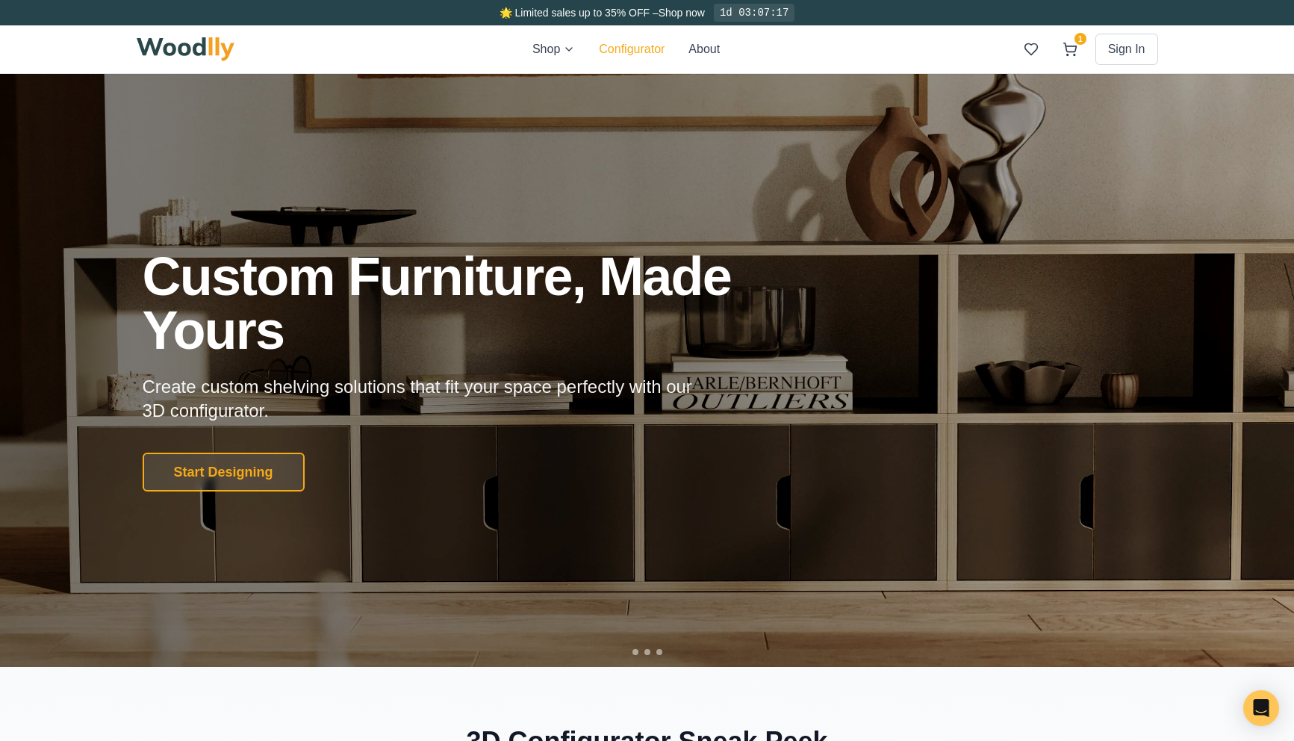
click at [625, 49] on button "Configurator" at bounding box center [632, 49] width 66 height 18
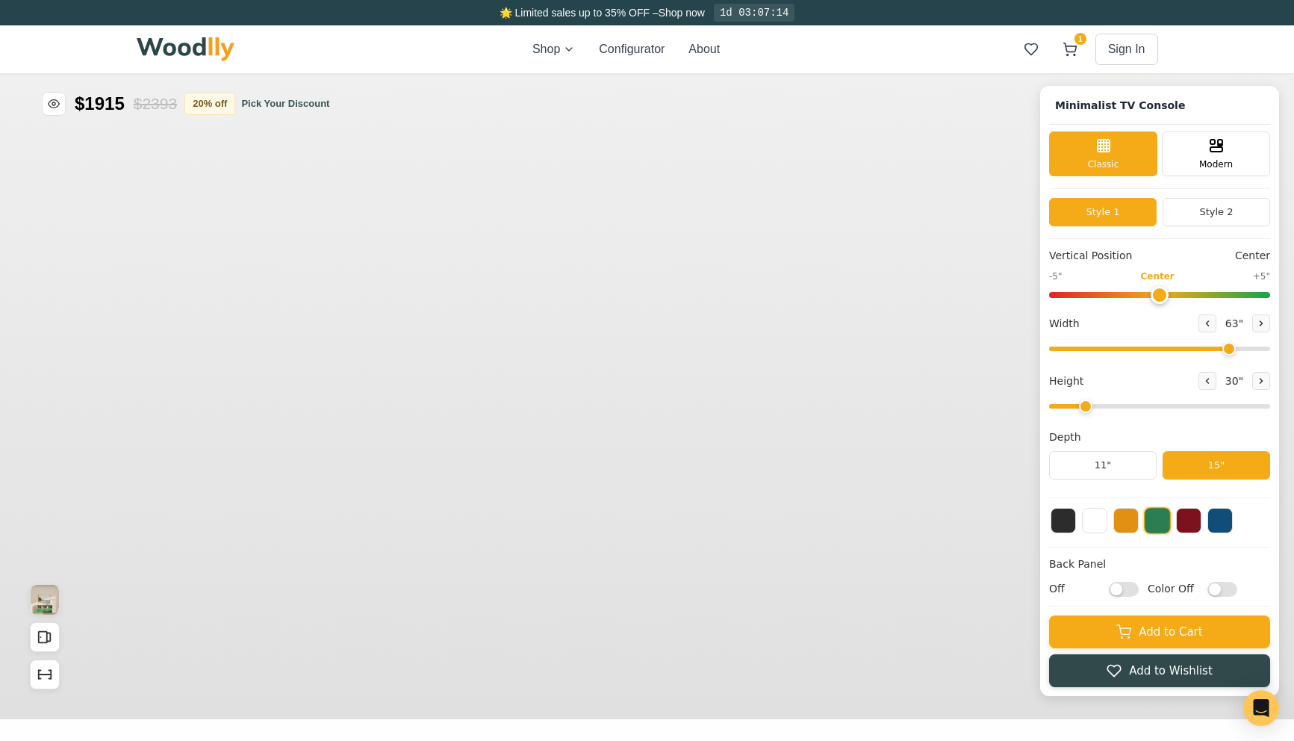
type input "63"
type input "2"
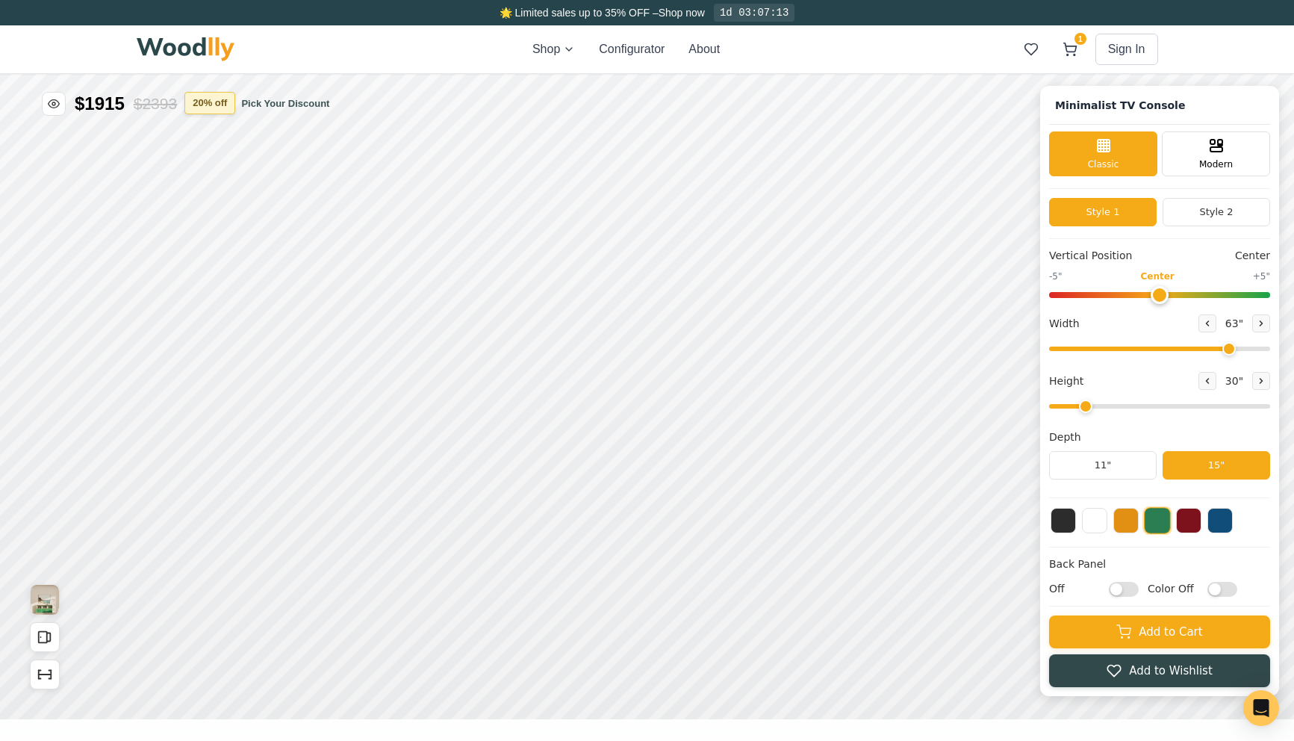
click at [208, 105] on button "20 % off" at bounding box center [209, 103] width 51 height 22
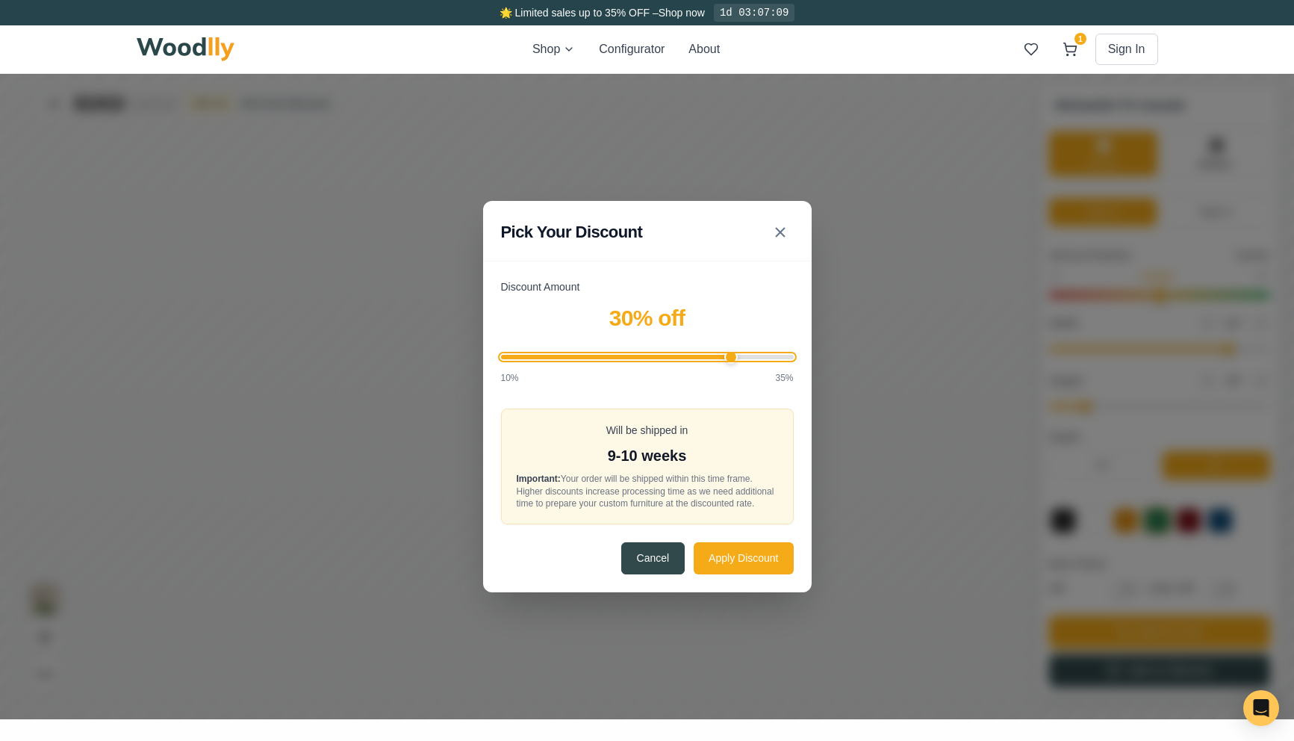
drag, startPoint x: 673, startPoint y: 347, endPoint x: 728, endPoint y: 352, distance: 54.7
type input "30"
click at [728, 355] on input "Discount Amount" at bounding box center [647, 357] width 293 height 4
click at [779, 227] on icon at bounding box center [780, 232] width 18 height 18
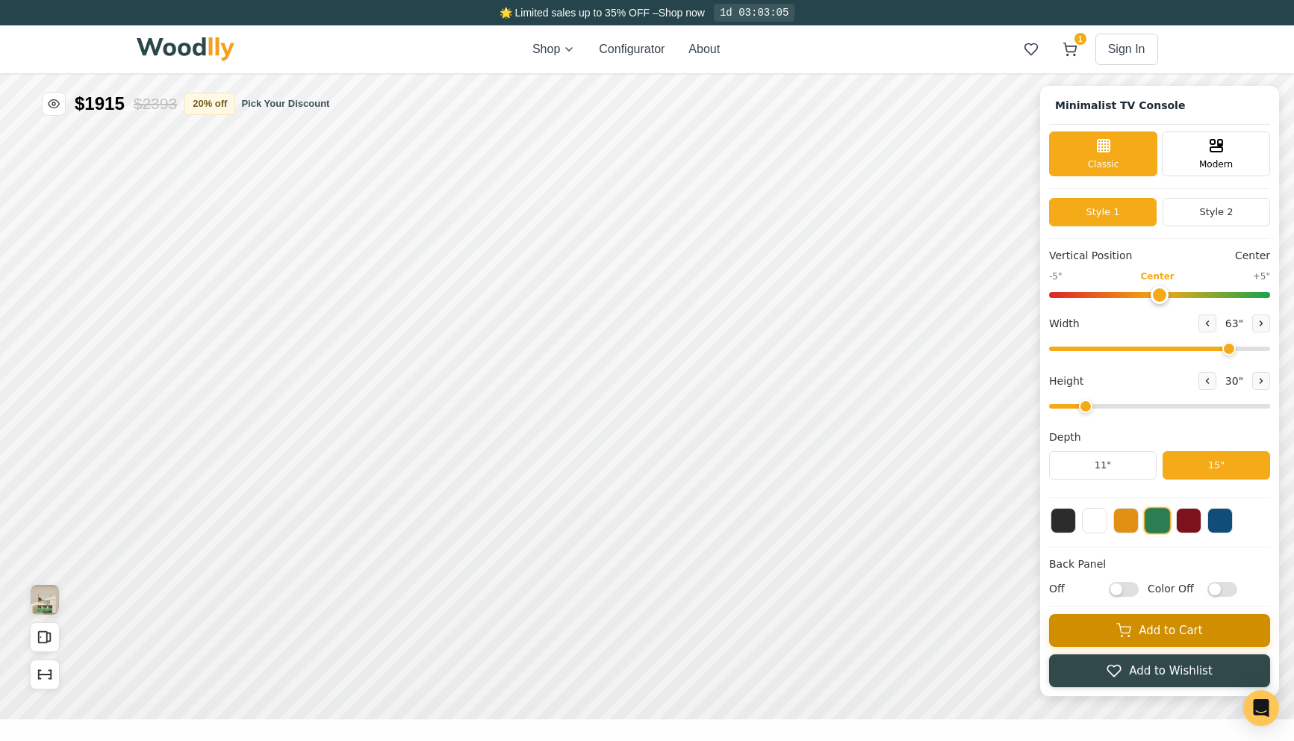
click at [1096, 623] on button "Add to Cart" at bounding box center [1159, 630] width 221 height 33
click at [1077, 48] on button "1" at bounding box center [1069, 49] width 27 height 27
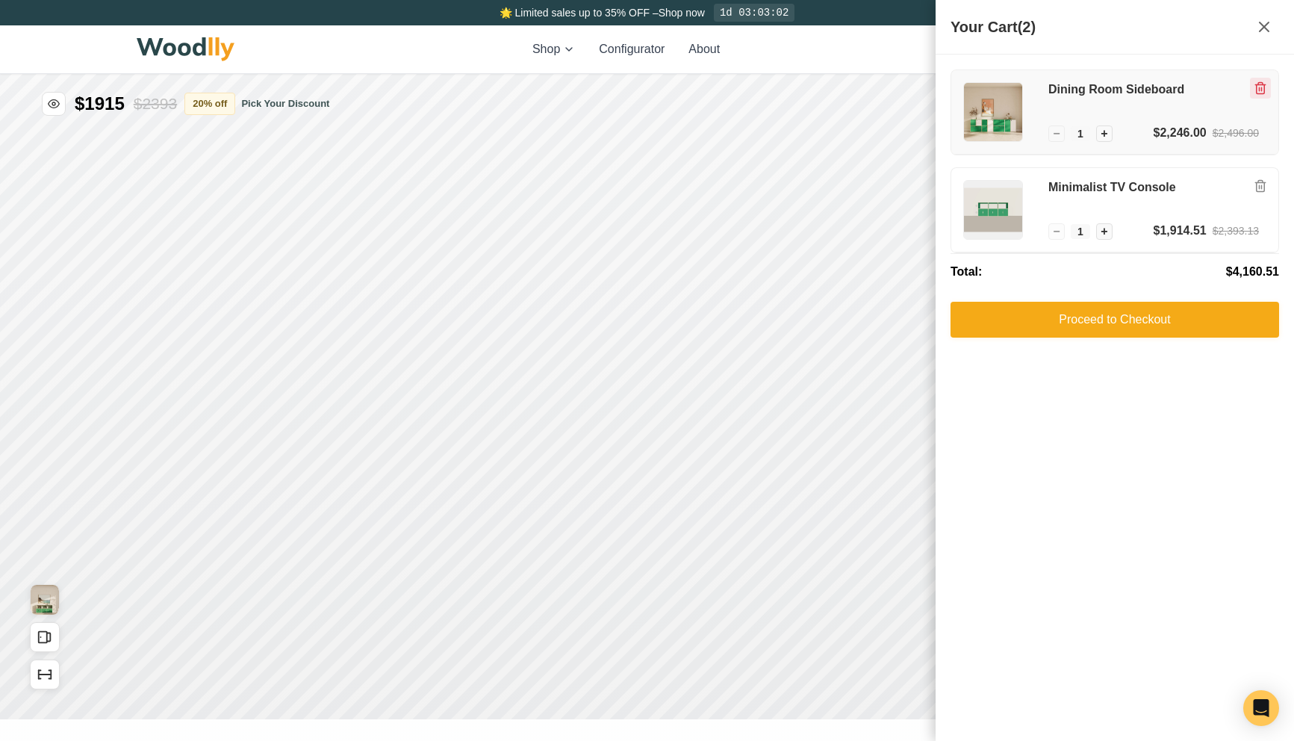
click at [1260, 89] on icon "Remove item" at bounding box center [1259, 87] width 13 height 13
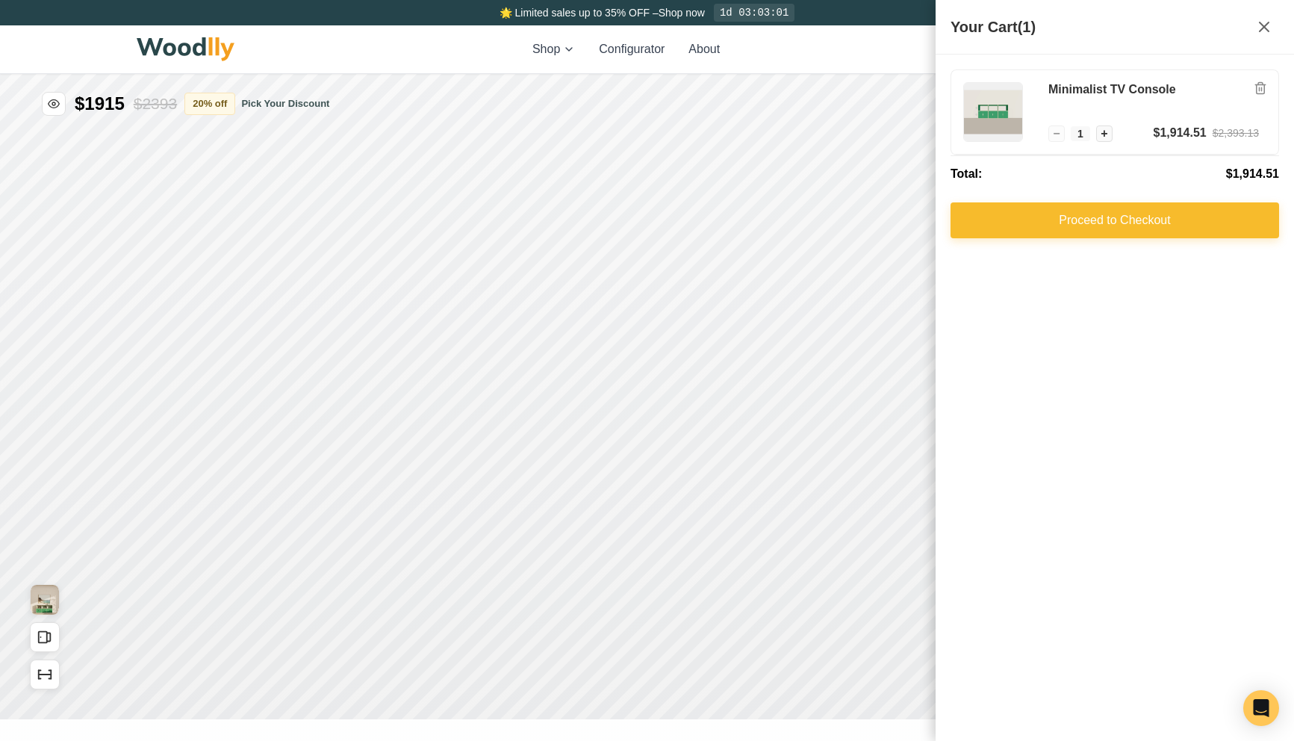
click at [1106, 210] on button "Proceed to Checkout" at bounding box center [1114, 220] width 328 height 36
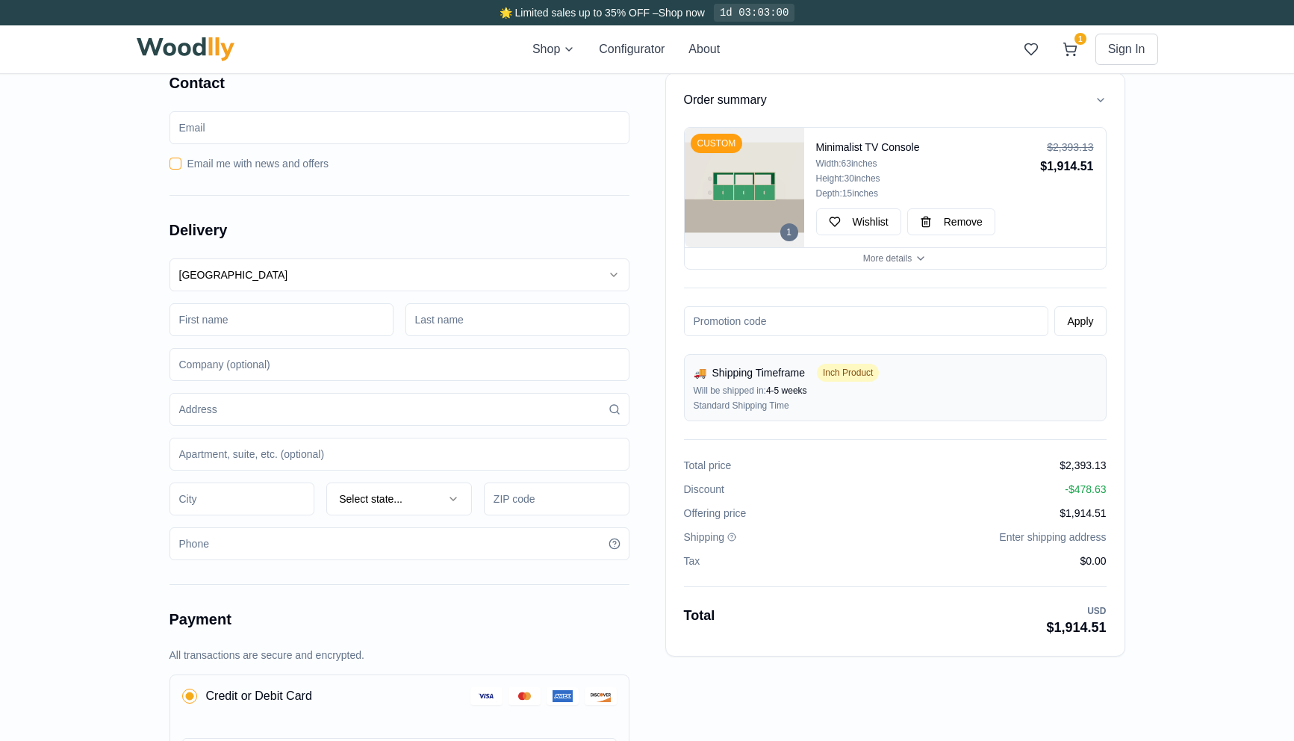
click at [770, 325] on input at bounding box center [866, 321] width 365 height 30
paste input "FRANK10VINYL"
type input "FRANK10VINYL"
click at [1068, 323] on button "Apply" at bounding box center [1080, 321] width 52 height 30
click at [896, 316] on input at bounding box center [866, 321] width 365 height 30
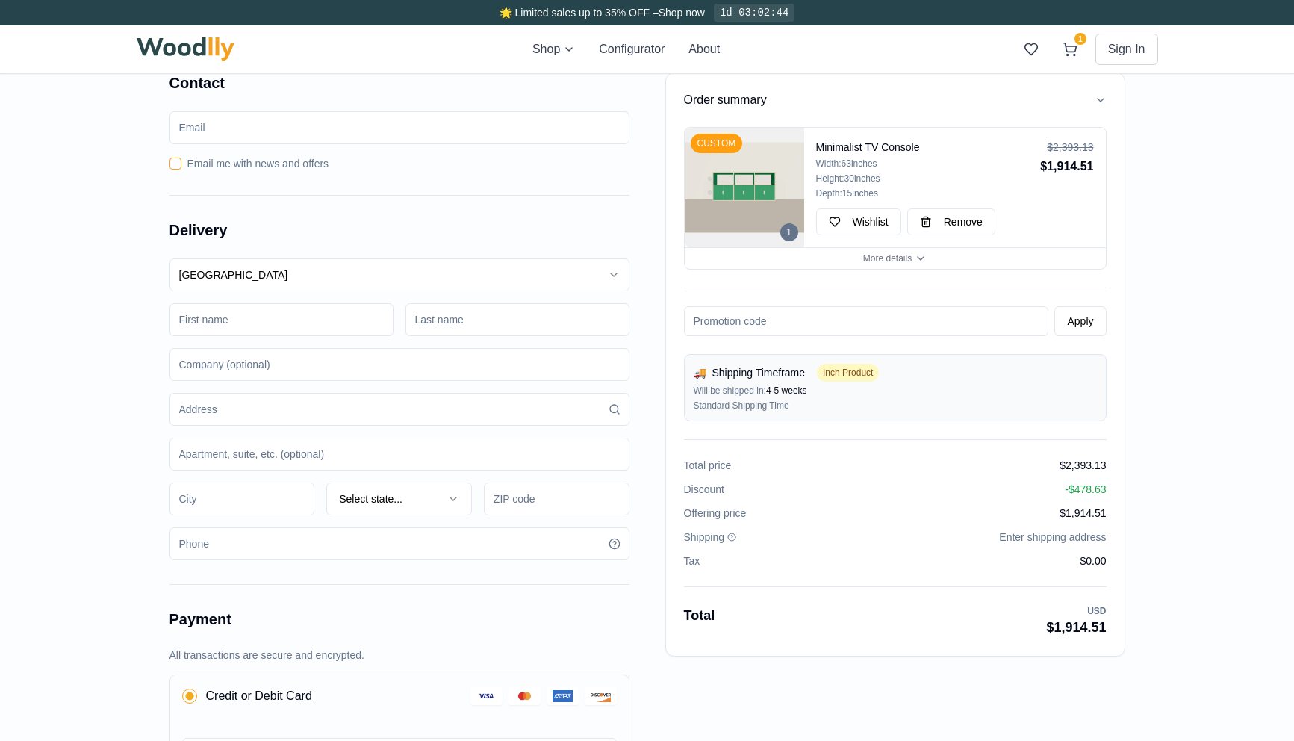
paste input "FRANK10VINYL"
type input "FRANK10VINYL"
click at [251, 316] on input at bounding box center [281, 319] width 224 height 33
type input "Behnam"
type input "Akhondi"
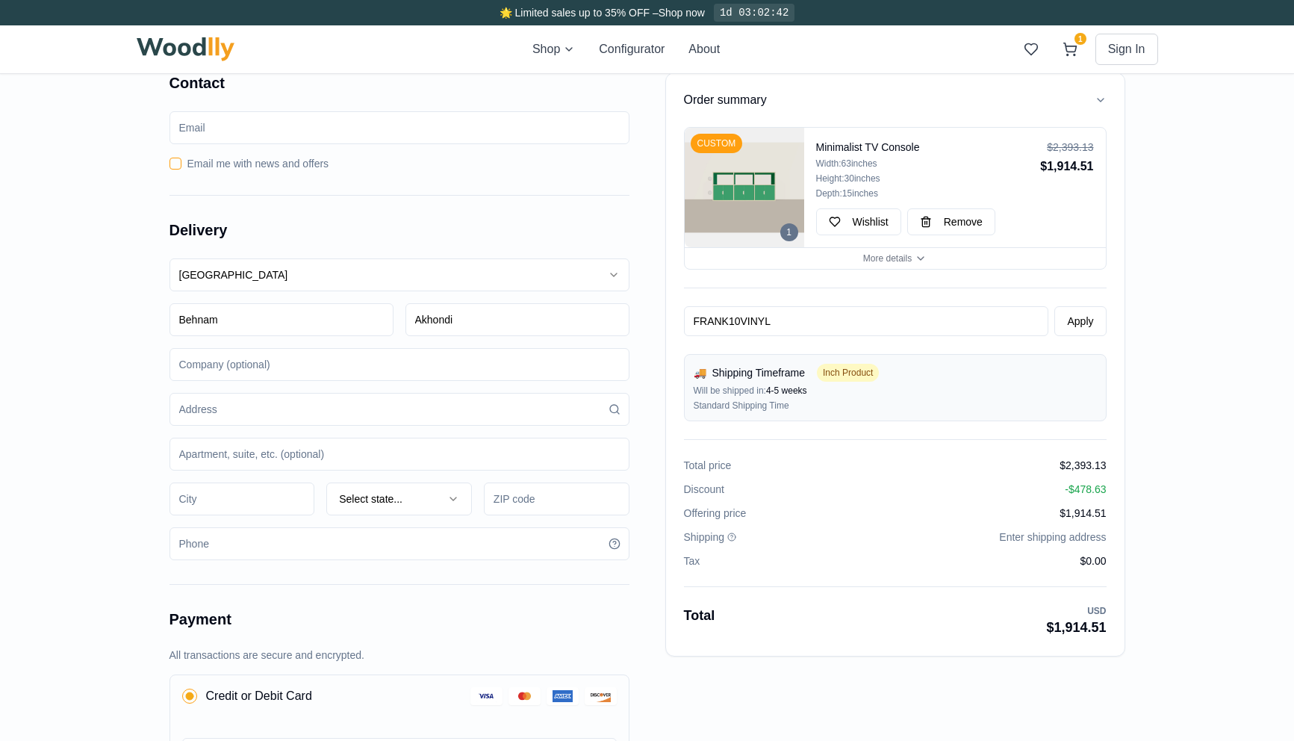
type input "[STREET_ADDRESS]"
type input "[GEOGRAPHIC_DATA]"
type input "91105"
type input "8185054833"
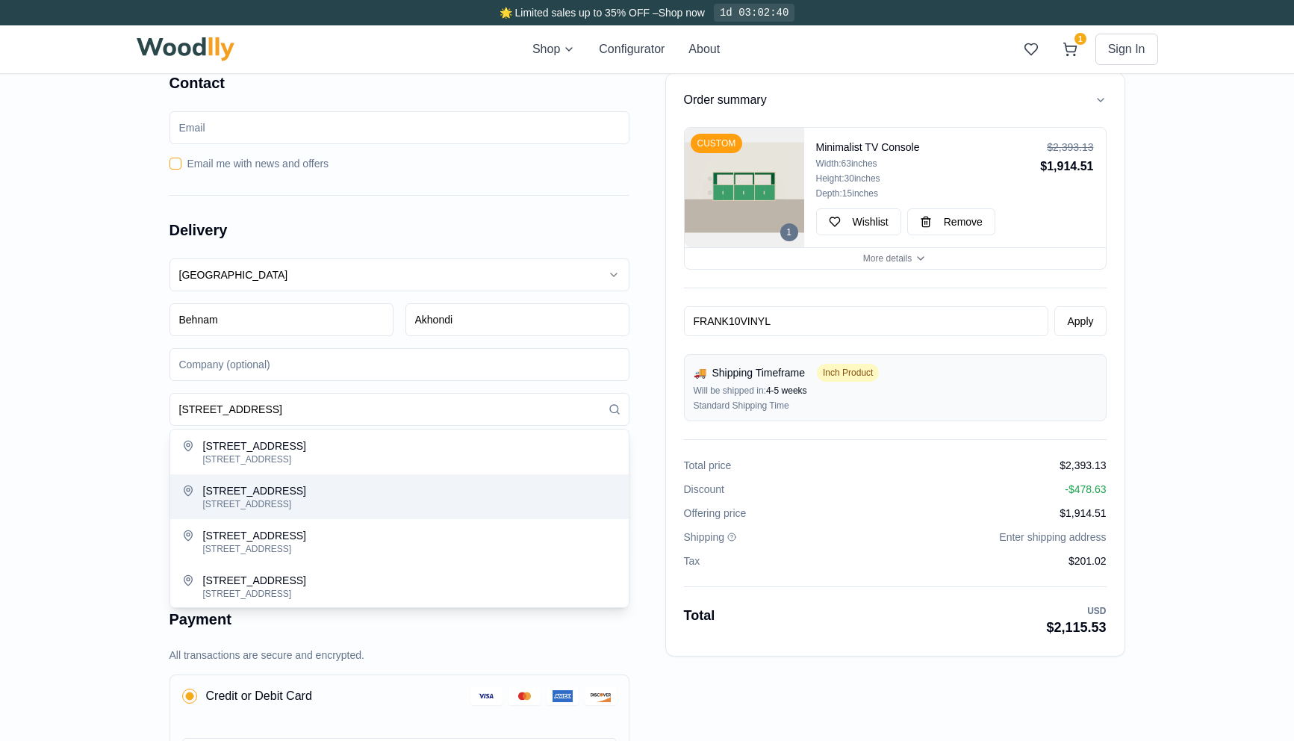
type input "[STREET_ADDRESS]"
type input "Peoria"
type input "61614"
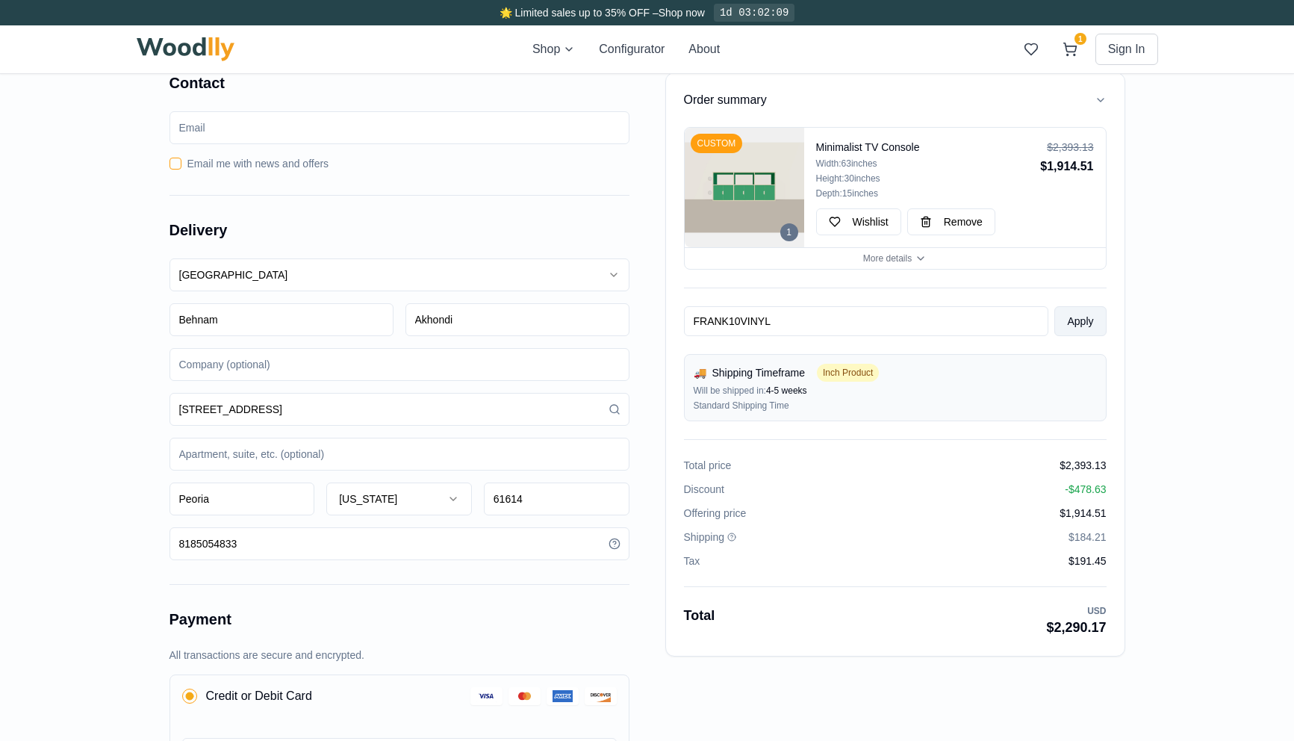
click at [1079, 323] on button "Apply" at bounding box center [1080, 321] width 52 height 30
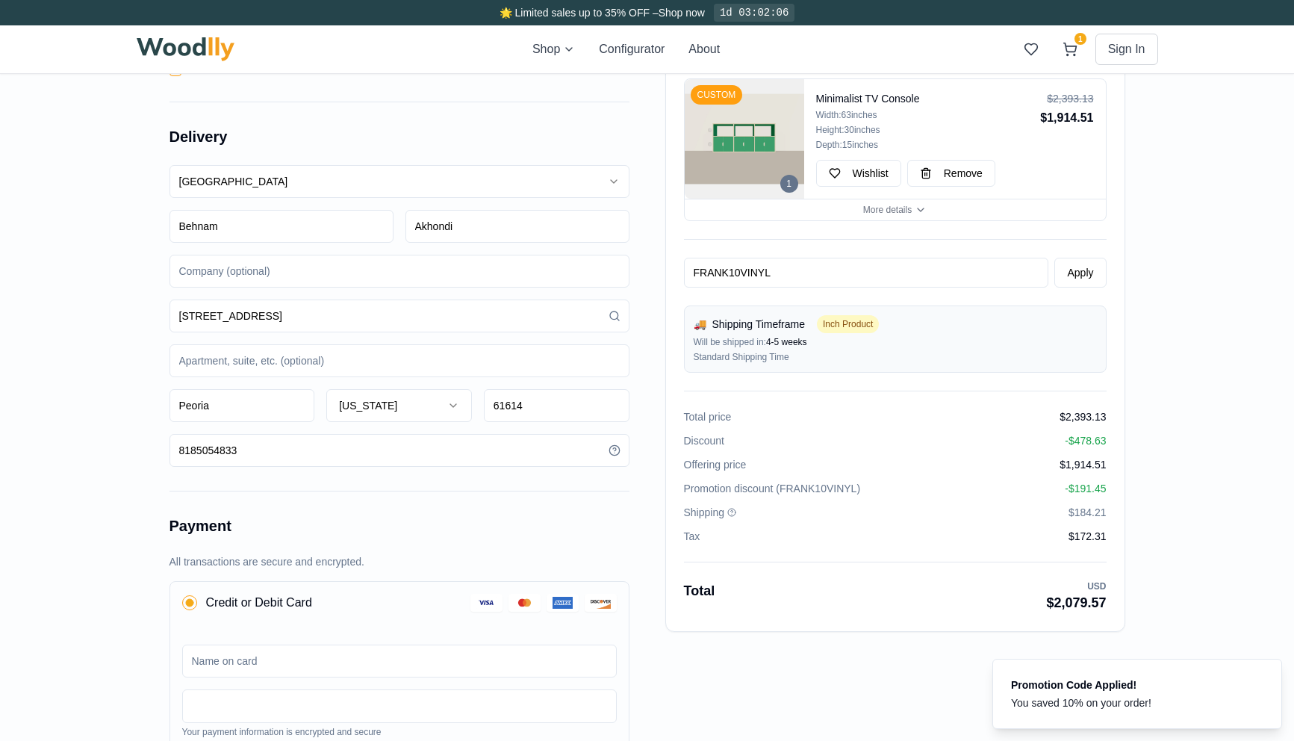
scroll to position [97, 0]
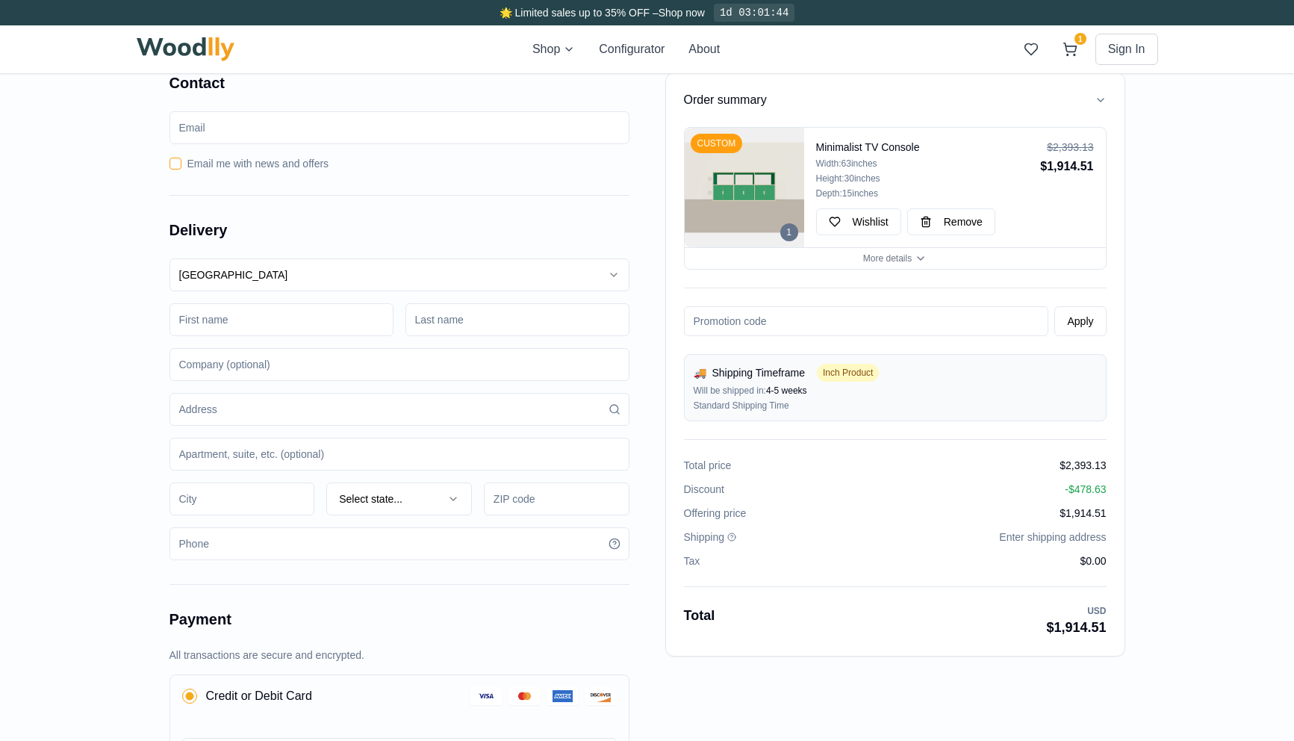
click at [337, 316] on input at bounding box center [281, 319] width 224 height 33
type input "Behnam"
type input "Akhondi"
type input "[STREET_ADDRESS]"
type input "[GEOGRAPHIC_DATA]"
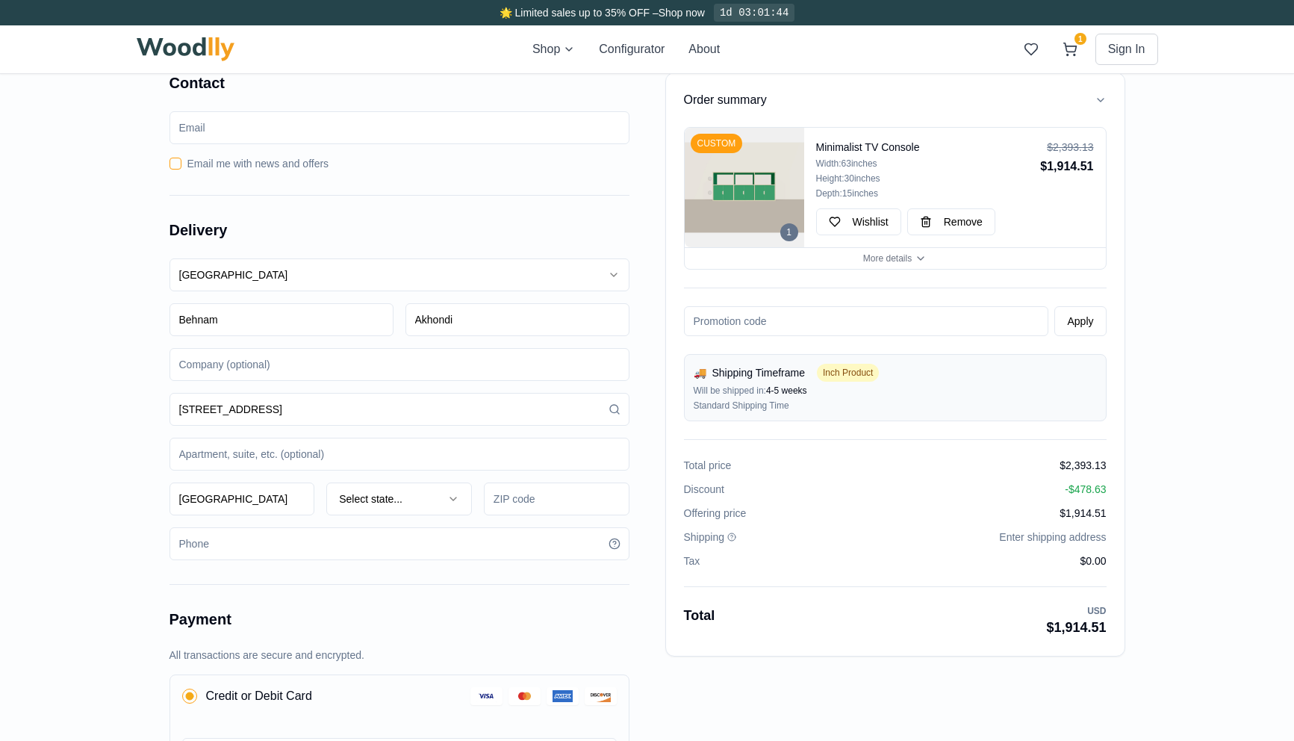
type input "91105"
type input "8185054833"
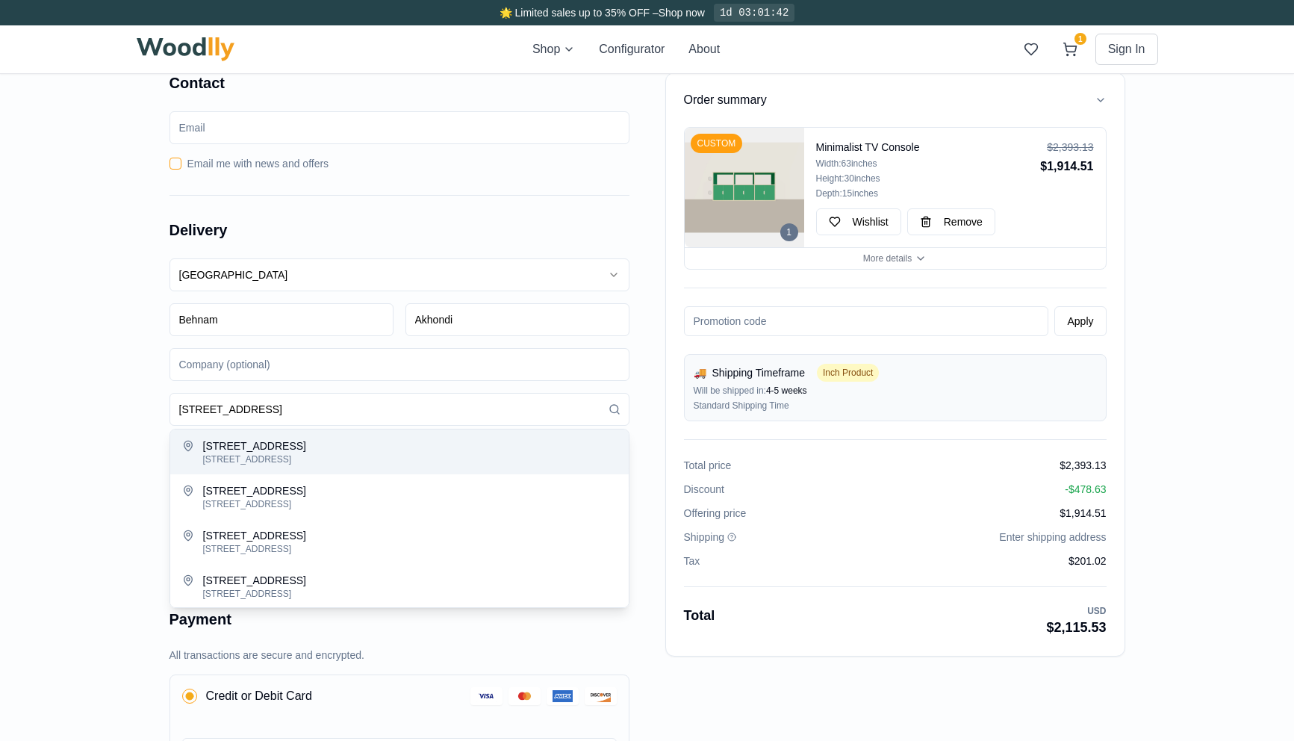
click at [324, 453] on div "[STREET_ADDRESS]" at bounding box center [410, 459] width 414 height 12
type input "[STREET_ADDRESS]"
type input "[GEOGRAPHIC_DATA]"
type input "60630"
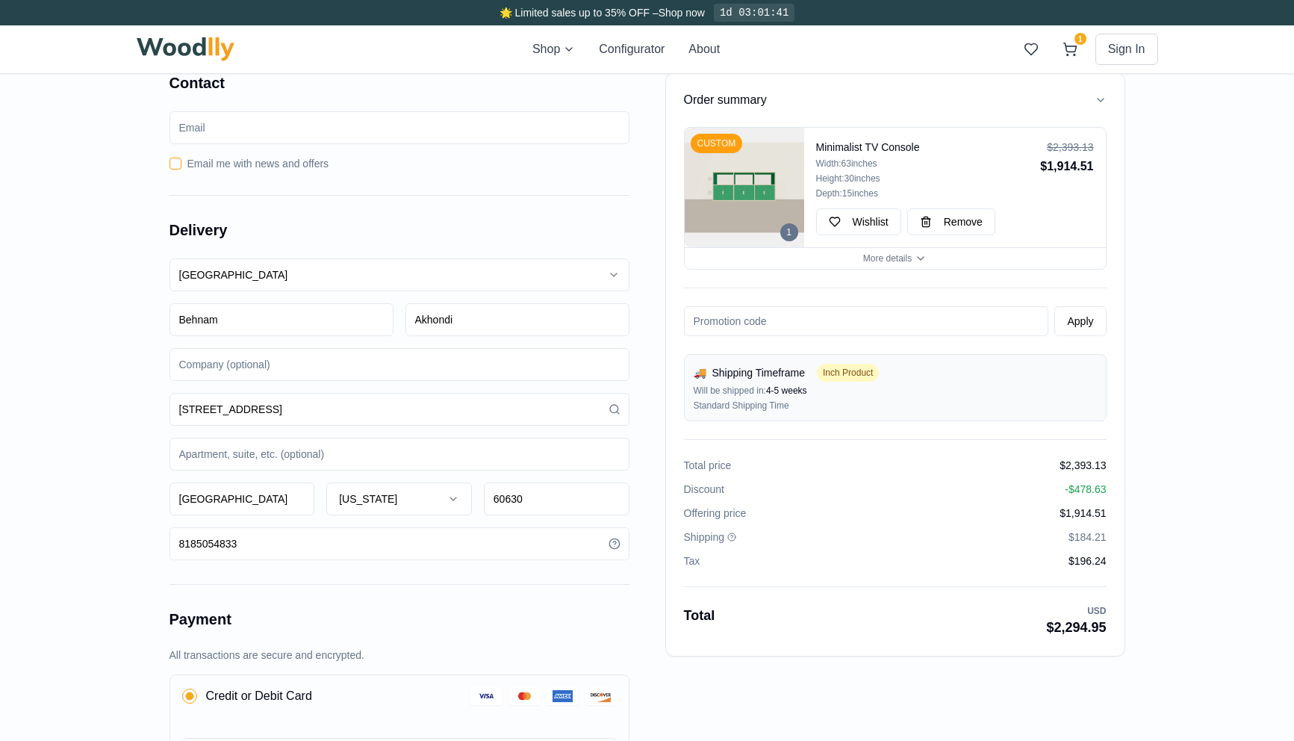
click at [1173, 507] on div "Order summary 1 CUSTOM Minimalist TV Console Width: 63 inches Height: 30 inches…" at bounding box center [647, 584] width 1294 height 1071
click at [708, 314] on input at bounding box center [866, 321] width 365 height 30
paste input "FRANK10VINYL"
type input "FRANK10VINYL"
click at [1087, 317] on button "Apply" at bounding box center [1080, 321] width 52 height 30
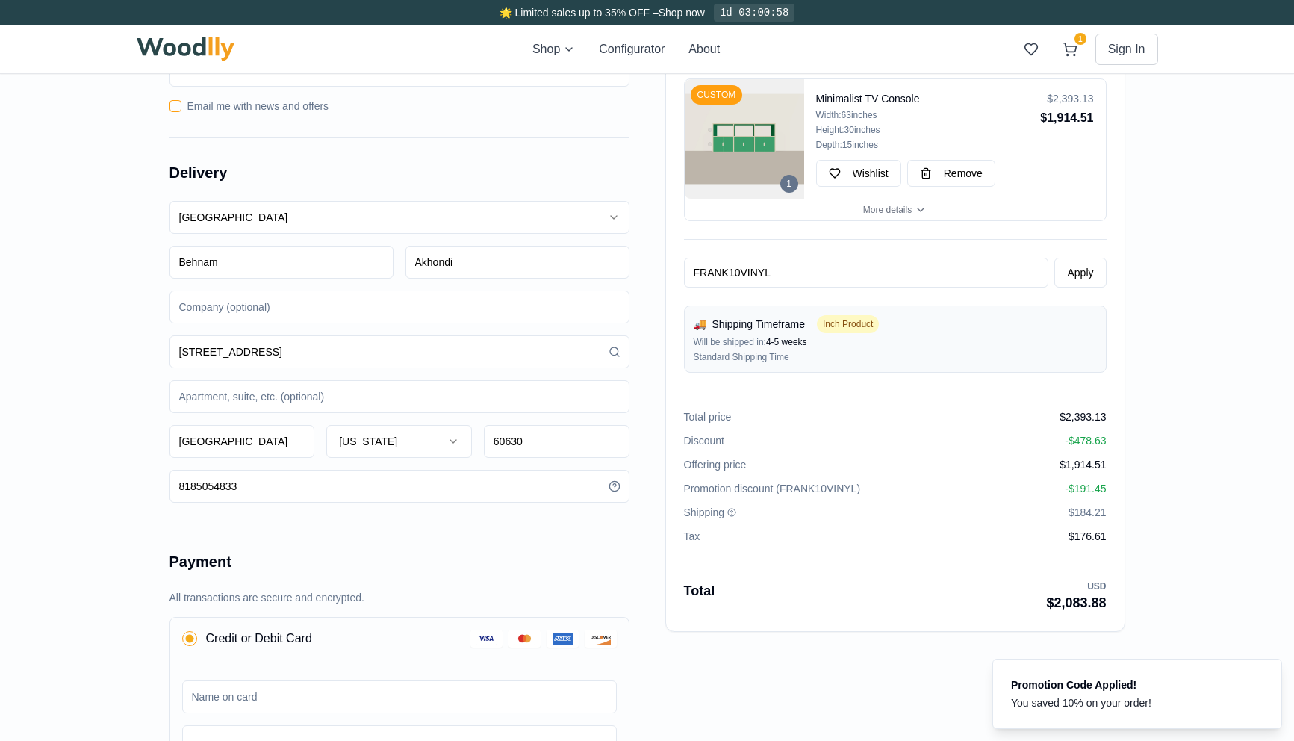
scroll to position [59, 0]
click at [755, 272] on input "FRANK10VINYL" at bounding box center [866, 273] width 365 height 30
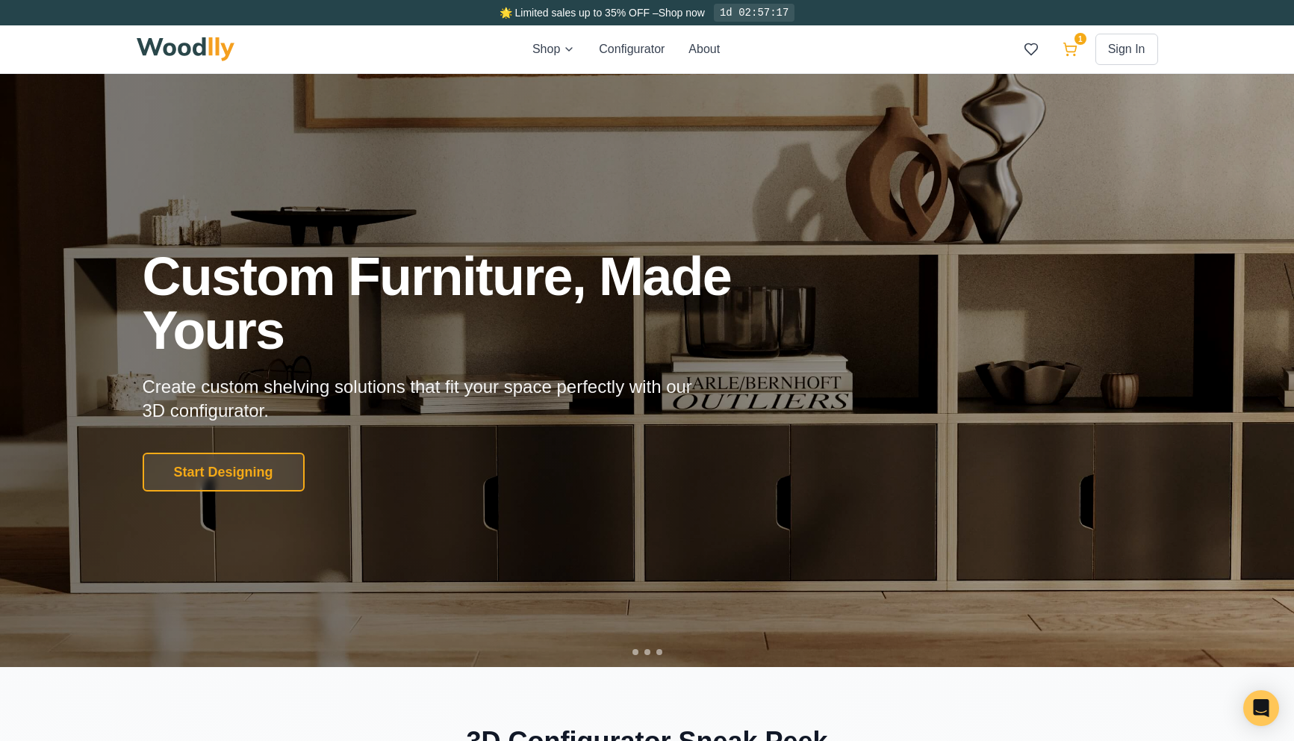
click at [1080, 34] on span "1" at bounding box center [1080, 39] width 12 height 12
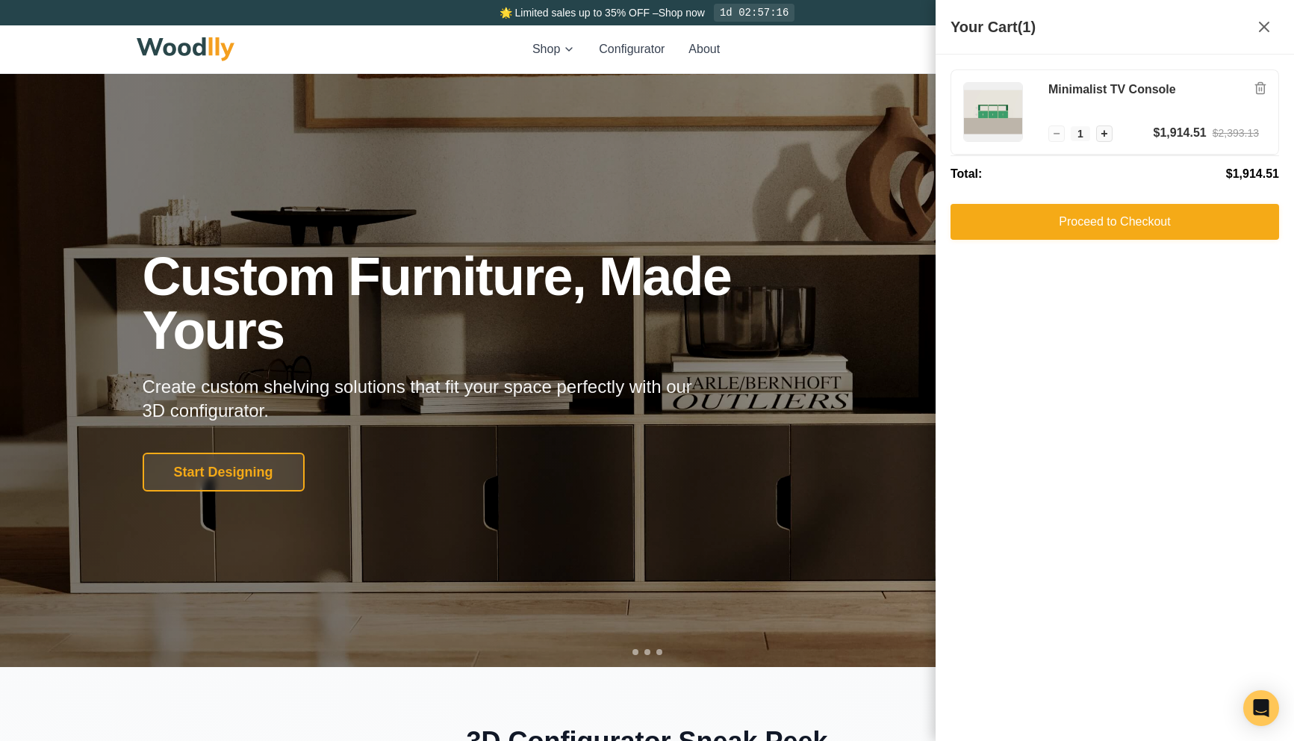
click at [1041, 242] on div "Proceed to Checkout" at bounding box center [1114, 225] width 328 height 42
click at [1028, 229] on button "Proceed to Checkout" at bounding box center [1114, 220] width 328 height 36
